Goal: Transaction & Acquisition: Purchase product/service

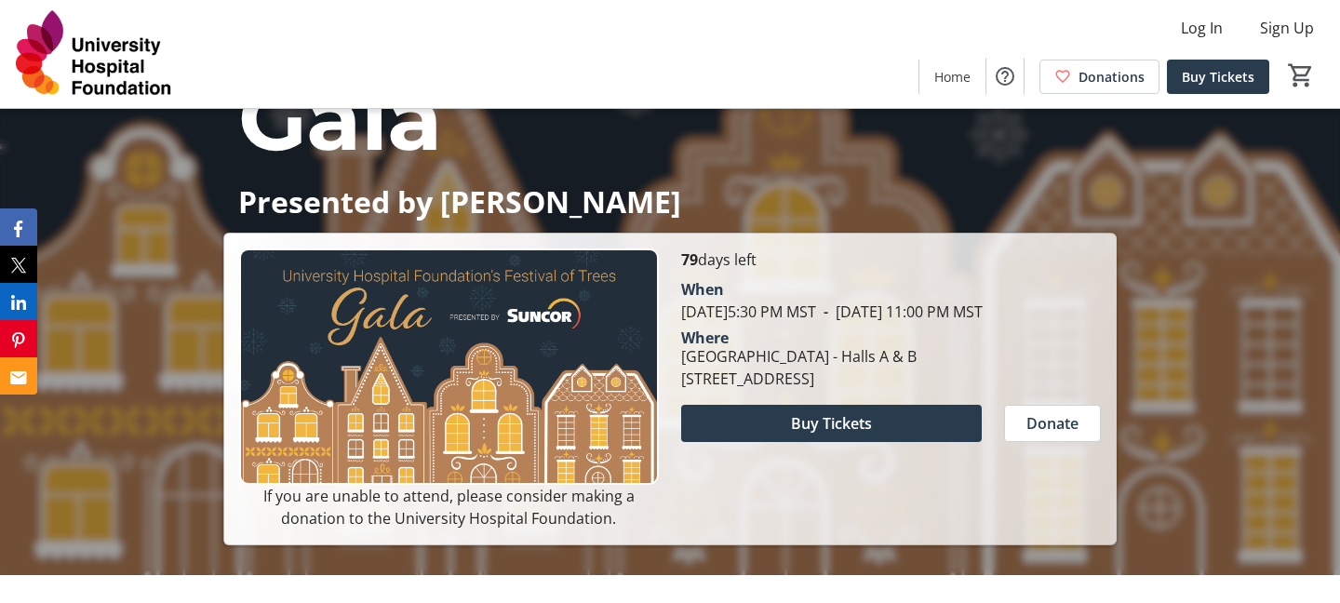
scroll to position [253, 0]
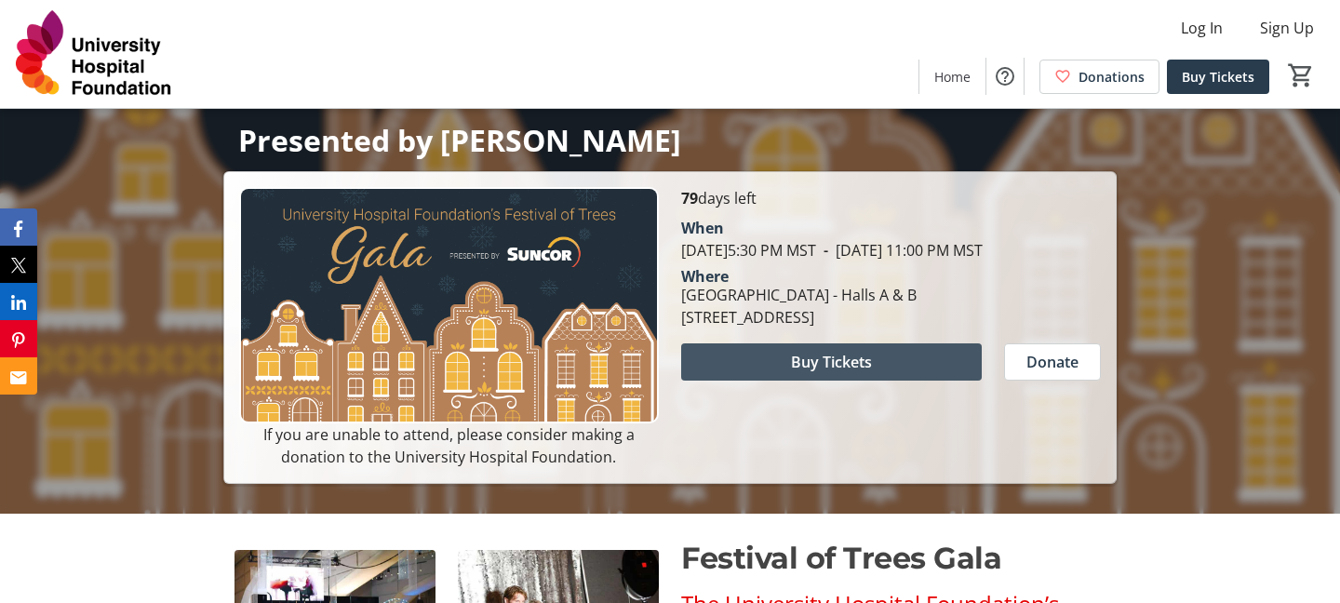
click at [800, 373] on span "Buy Tickets" at bounding box center [831, 362] width 81 height 22
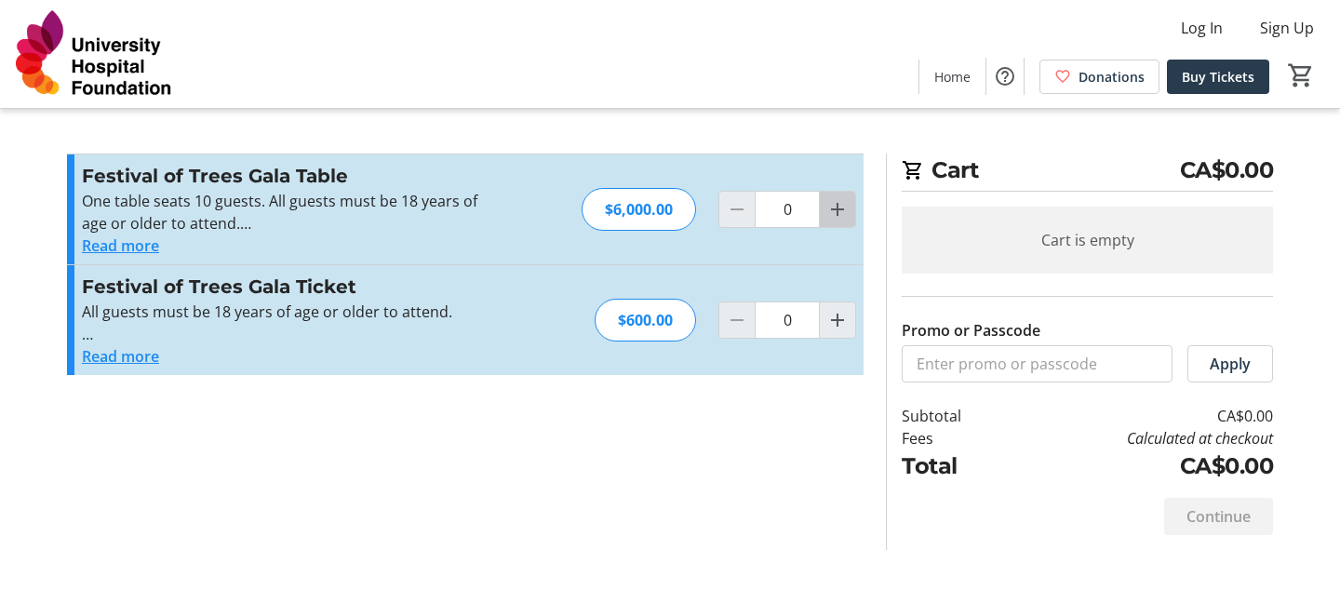
click at [846, 214] on mat-icon "Increment by one" at bounding box center [838, 209] width 22 height 22
type input "1"
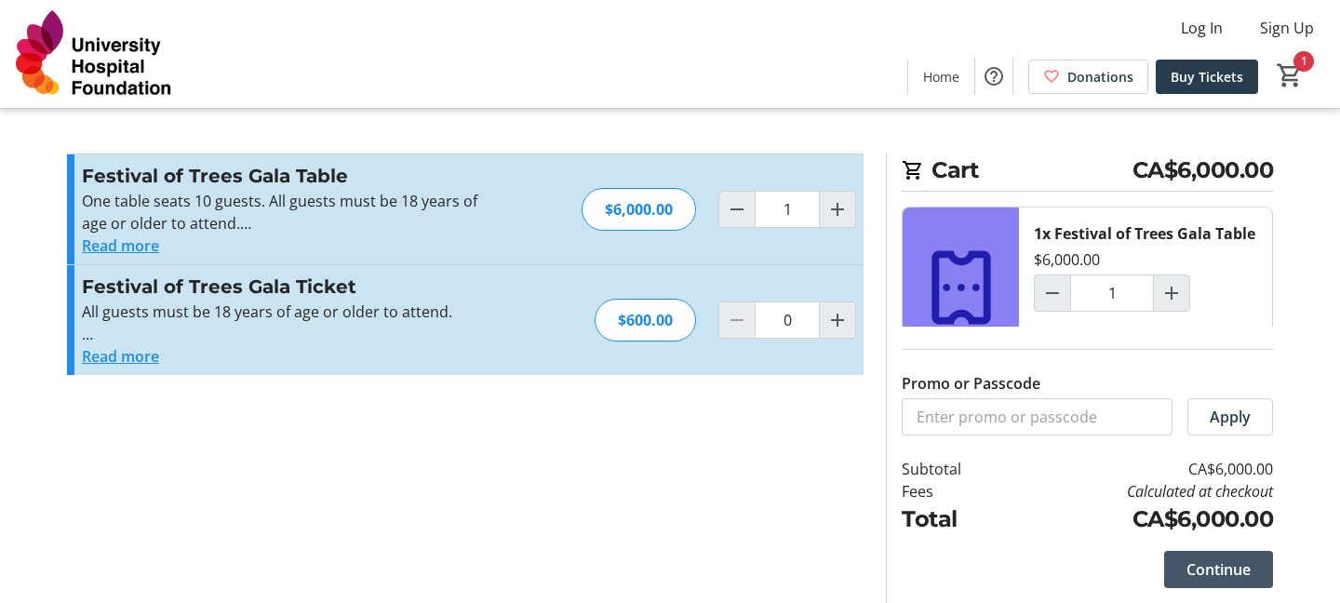
click at [1239, 562] on span "Continue" at bounding box center [1219, 569] width 64 height 22
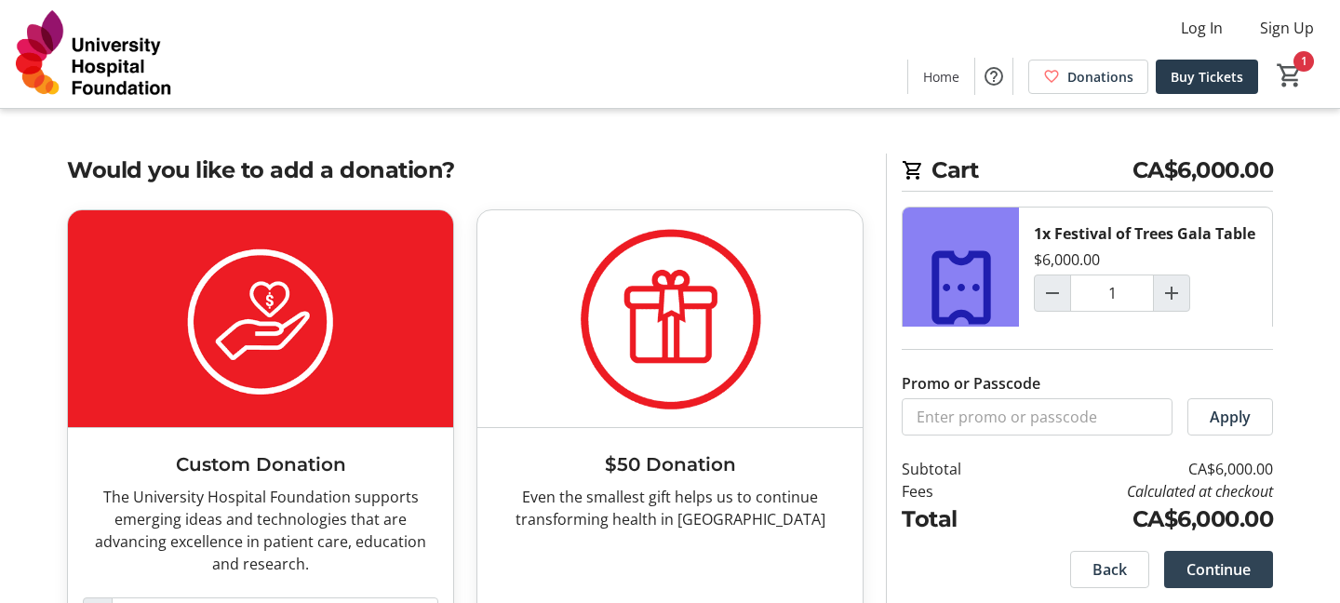
click at [1234, 578] on span "Continue" at bounding box center [1219, 569] width 64 height 22
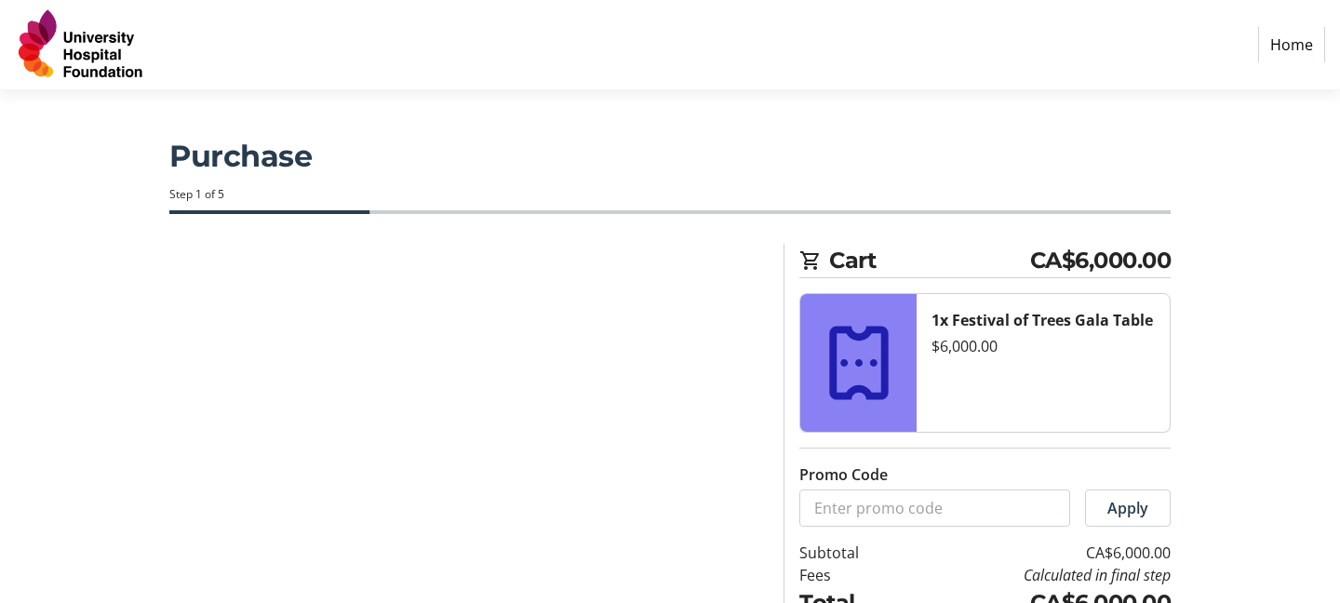
select select "CA"
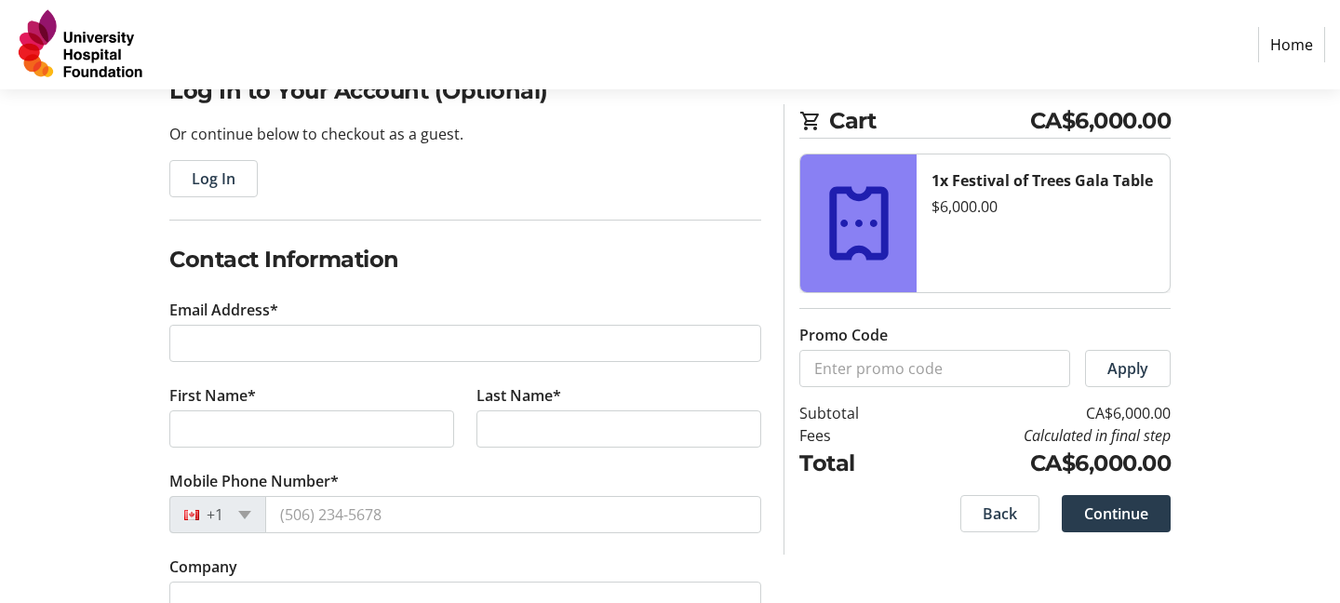
scroll to position [168, 0]
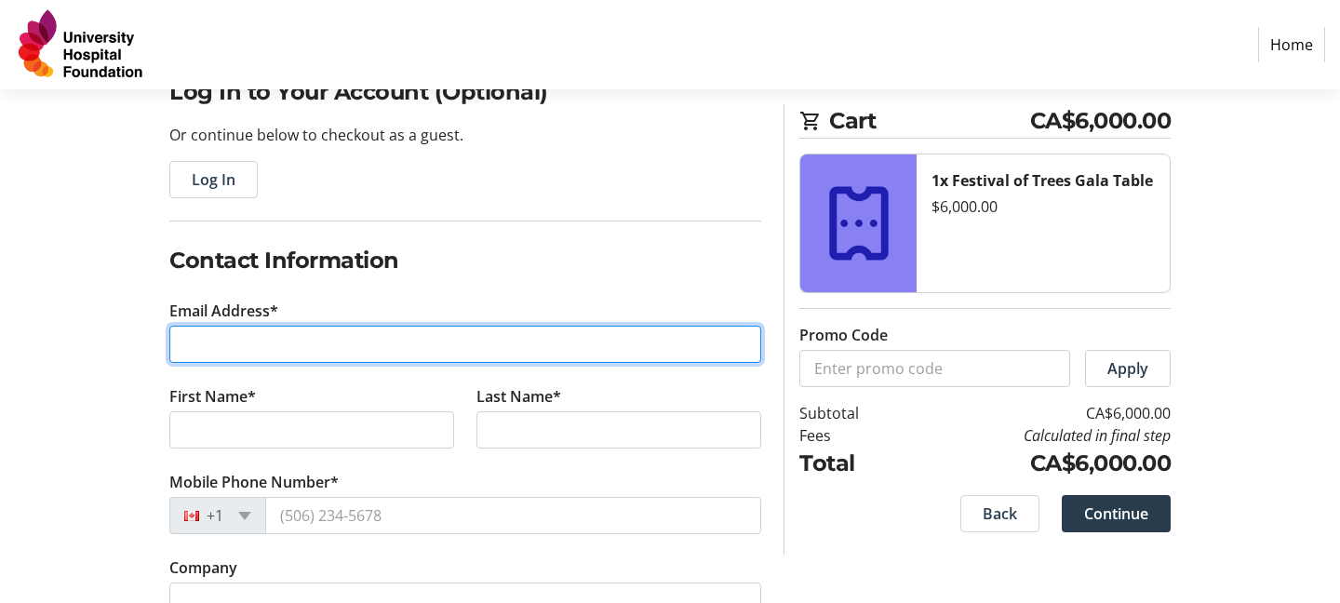
click at [325, 348] on input "Email Address*" at bounding box center [465, 344] width 592 height 37
type input "[EMAIL_ADDRESS][DOMAIN_NAME]"
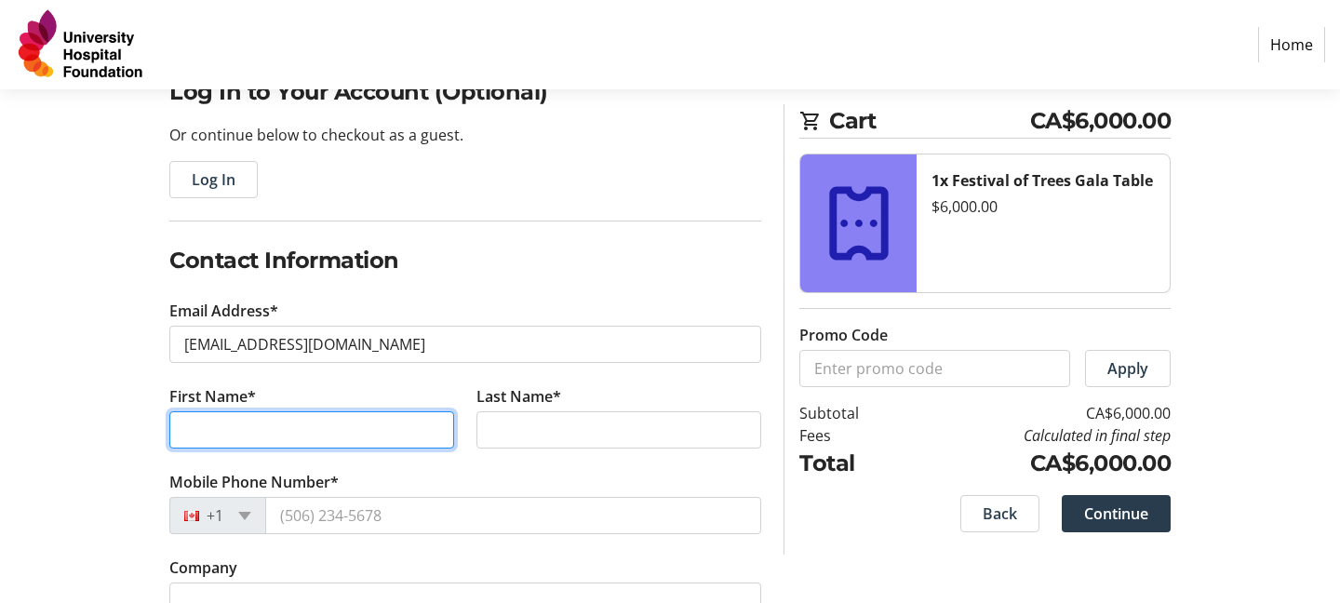
click at [272, 421] on input "First Name*" at bounding box center [311, 429] width 285 height 37
type input "[PERSON_NAME]"
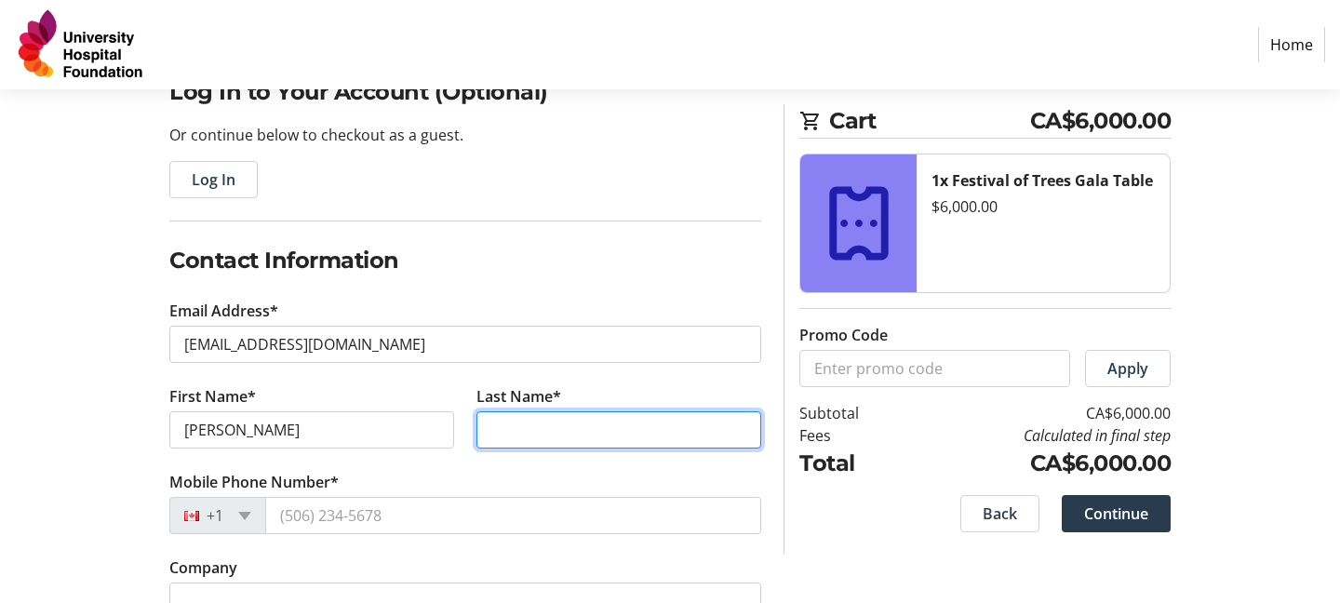
click at [588, 424] on input "Last Name*" at bounding box center [619, 429] width 285 height 37
type input "Arkison"
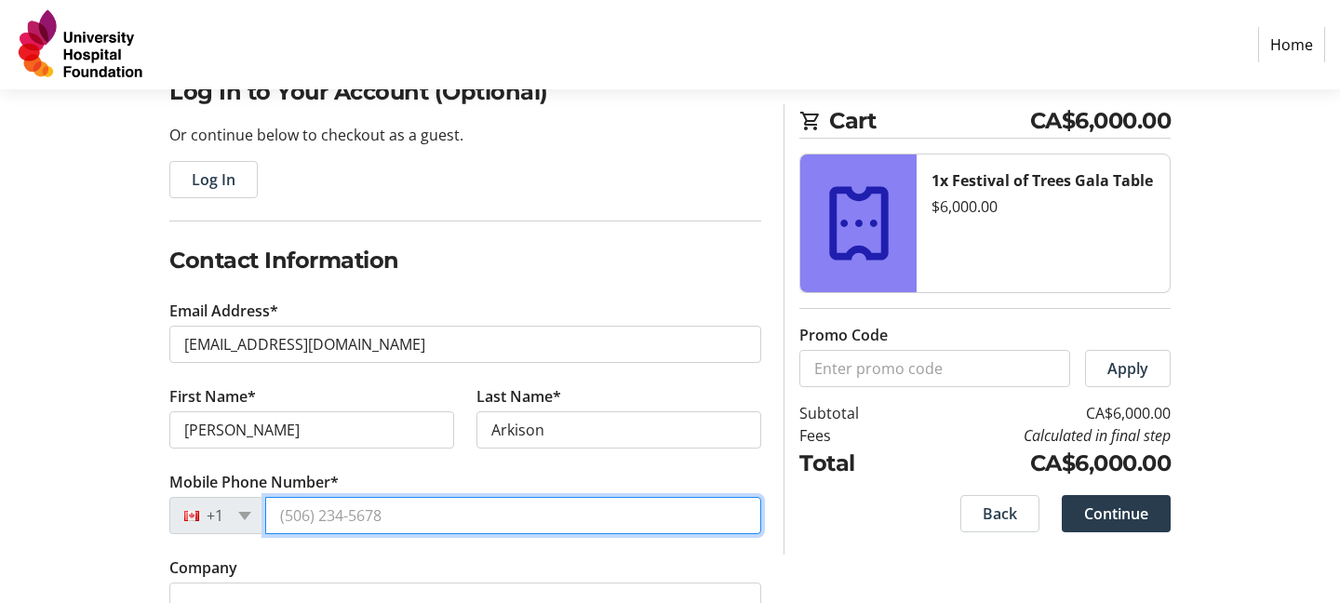
click at [531, 518] on input "Mobile Phone Number*" at bounding box center [513, 515] width 496 height 37
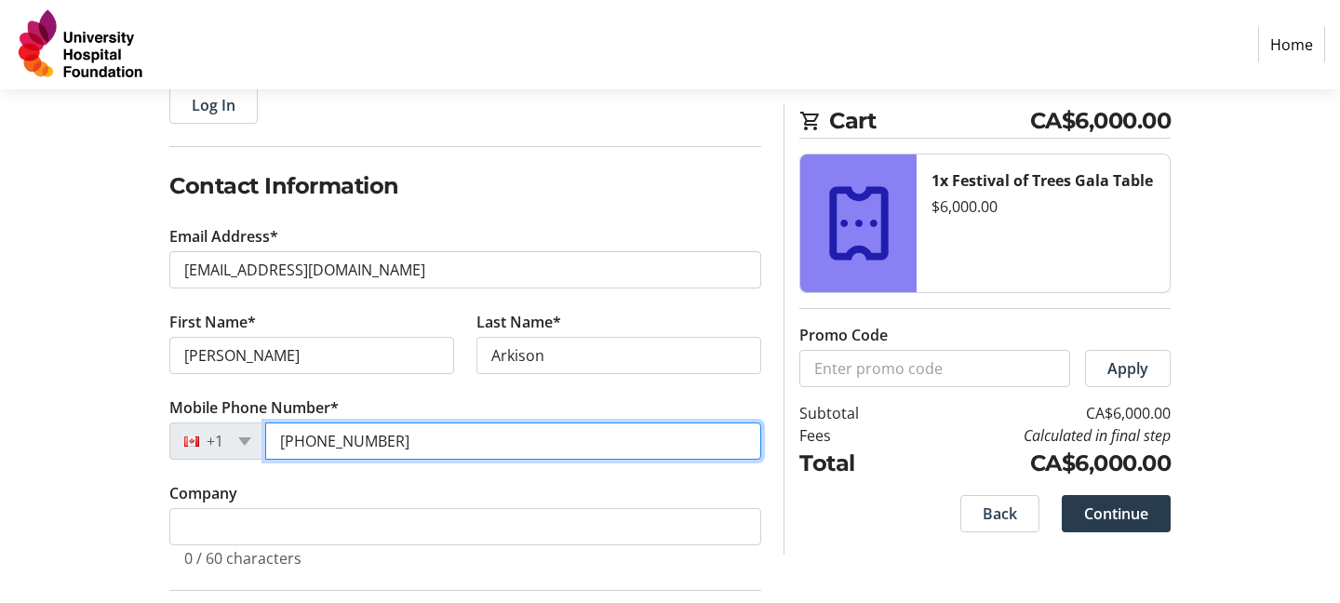
scroll to position [316, 0]
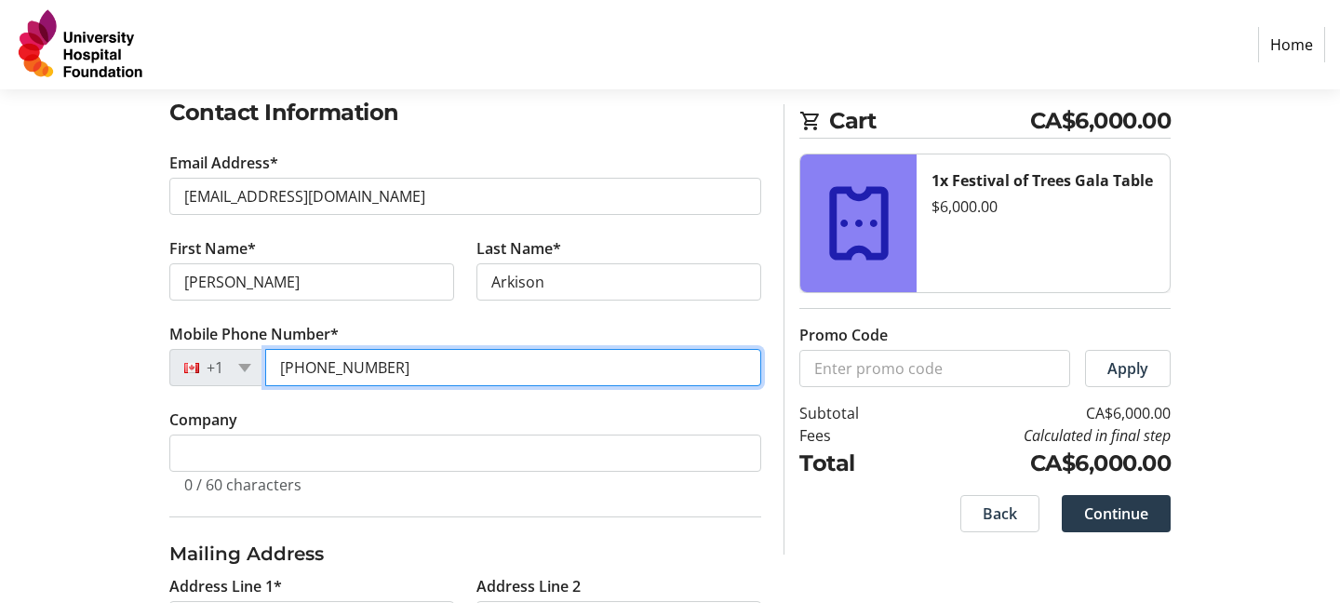
type input "[PHONE_NUMBER]"
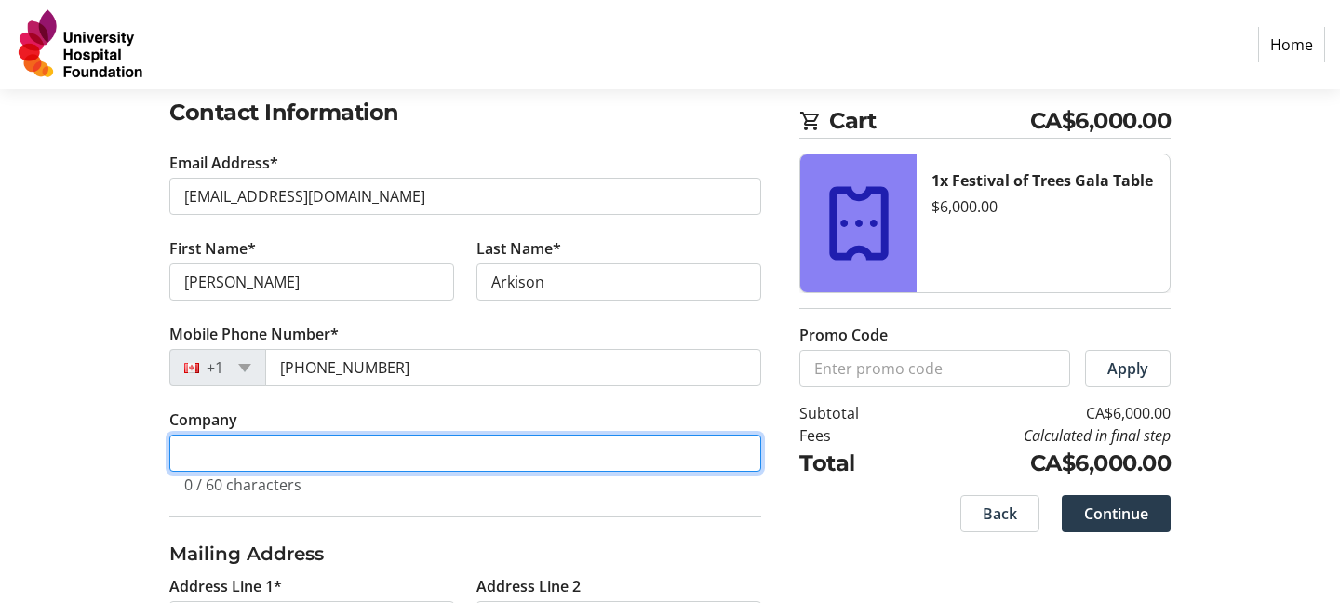
click at [550, 454] on input "Company" at bounding box center [465, 453] width 592 height 37
